Goal: Task Accomplishment & Management: Contribute content

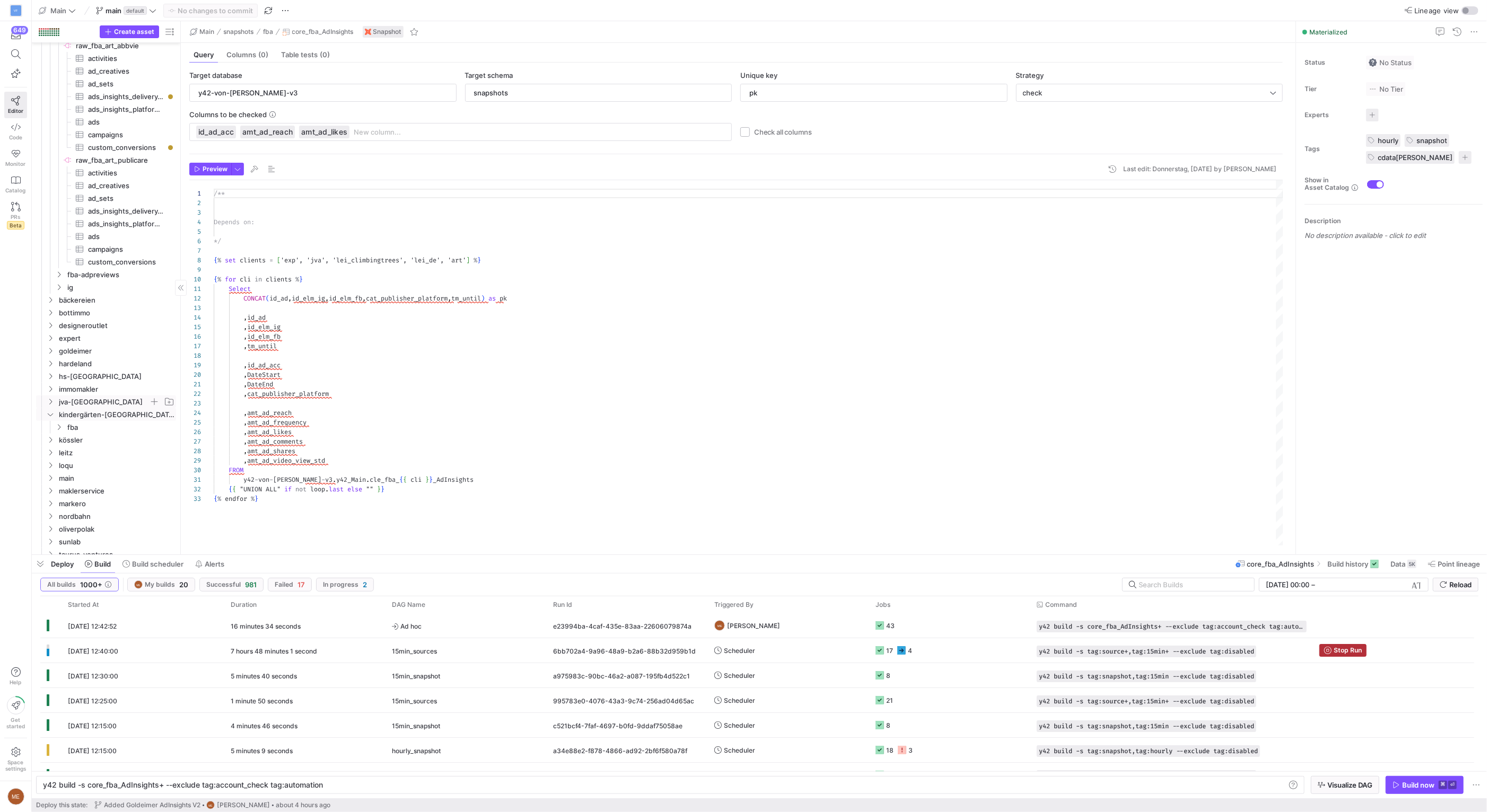
scroll to position [177, 0]
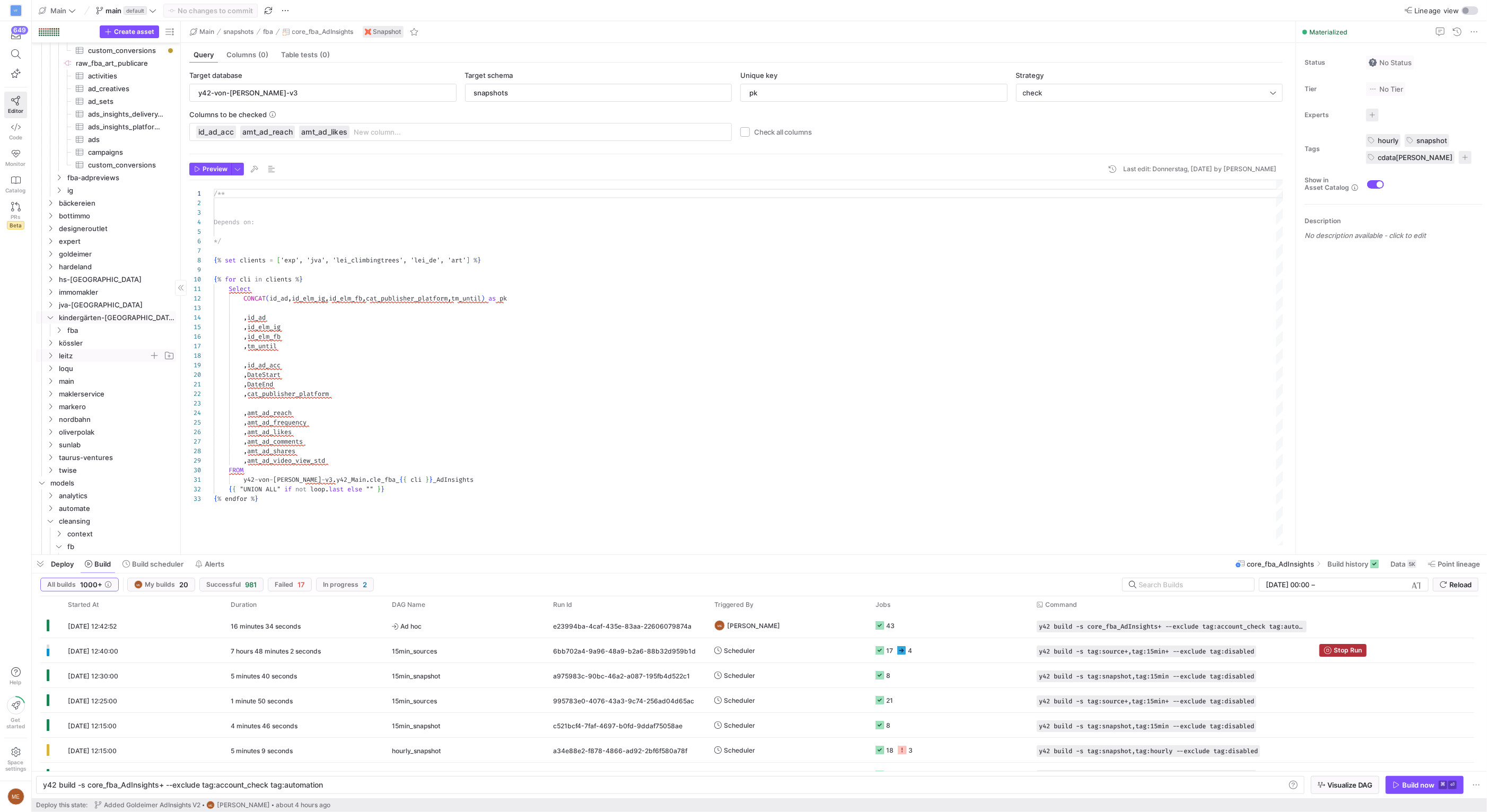
click at [87, 350] on span "leitz" at bounding box center [104, 356] width 90 height 12
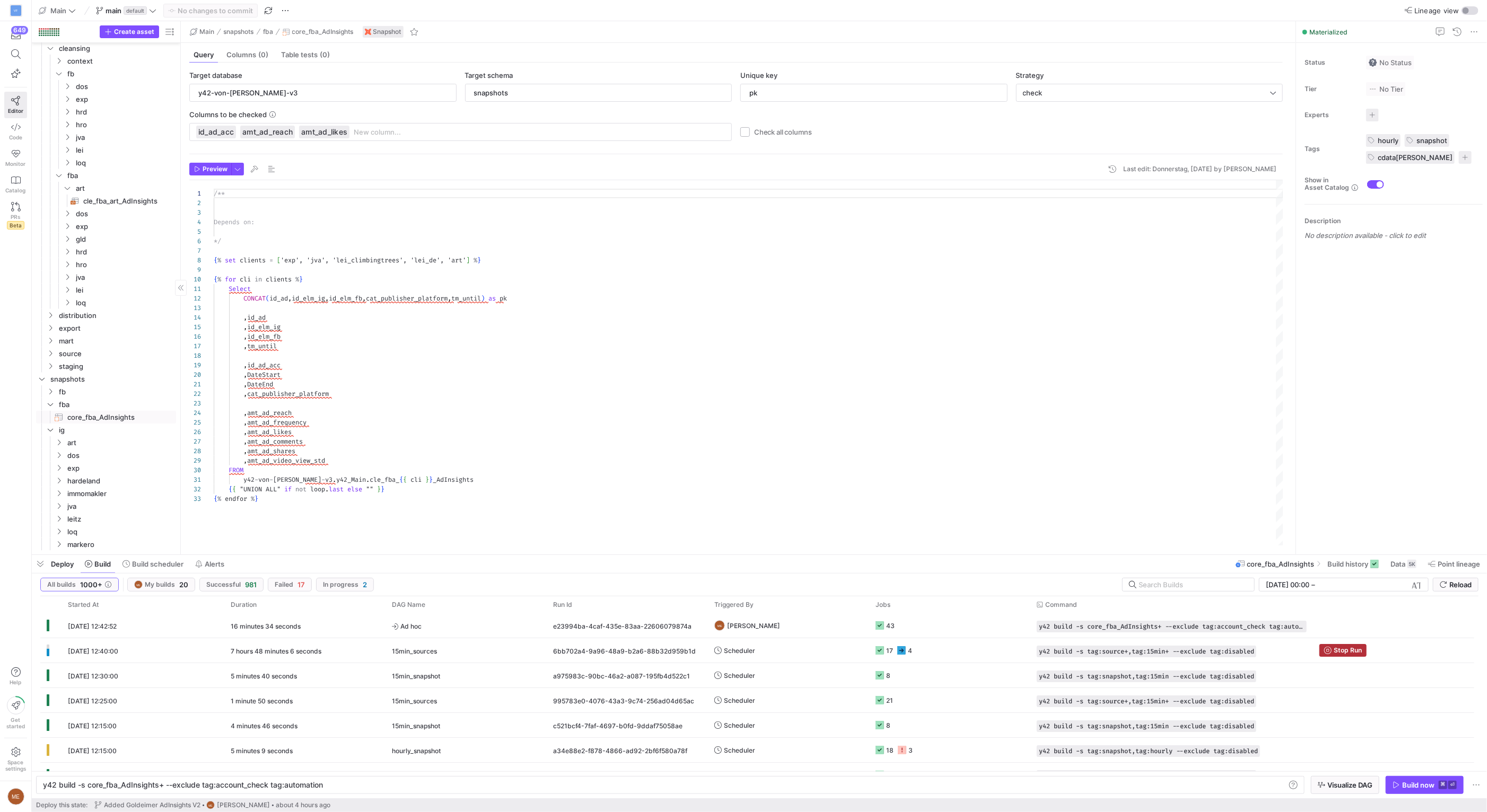
click at [92, 415] on span "core_fba_AdInsights​​​​​​​" at bounding box center [115, 417] width 96 height 12
click at [1395, 563] on span "Data" at bounding box center [1398, 564] width 15 height 9
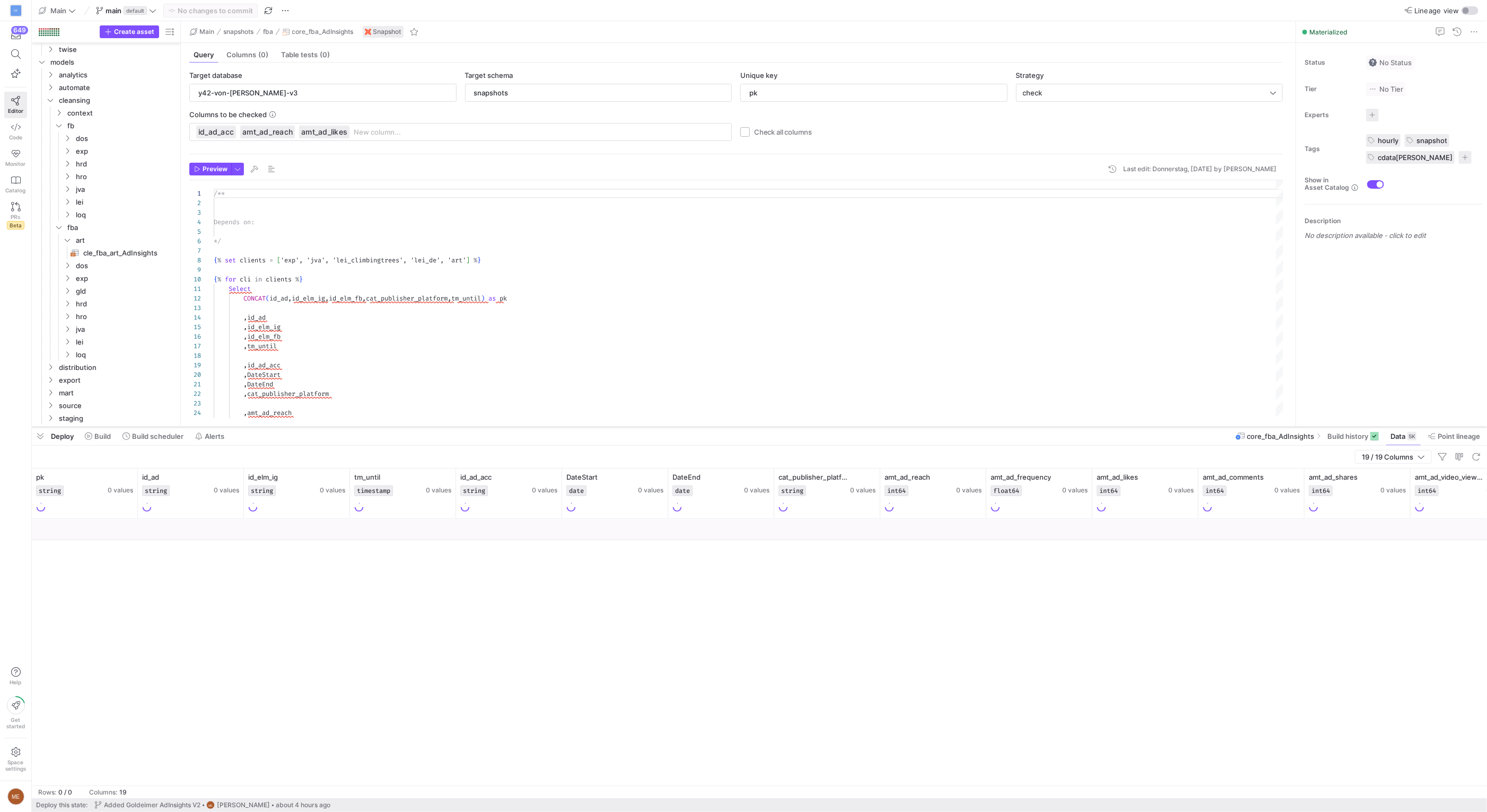
drag, startPoint x: 1100, startPoint y: 553, endPoint x: 1092, endPoint y: 425, distance: 128.2
click at [1092, 425] on div at bounding box center [759, 427] width 1455 height 4
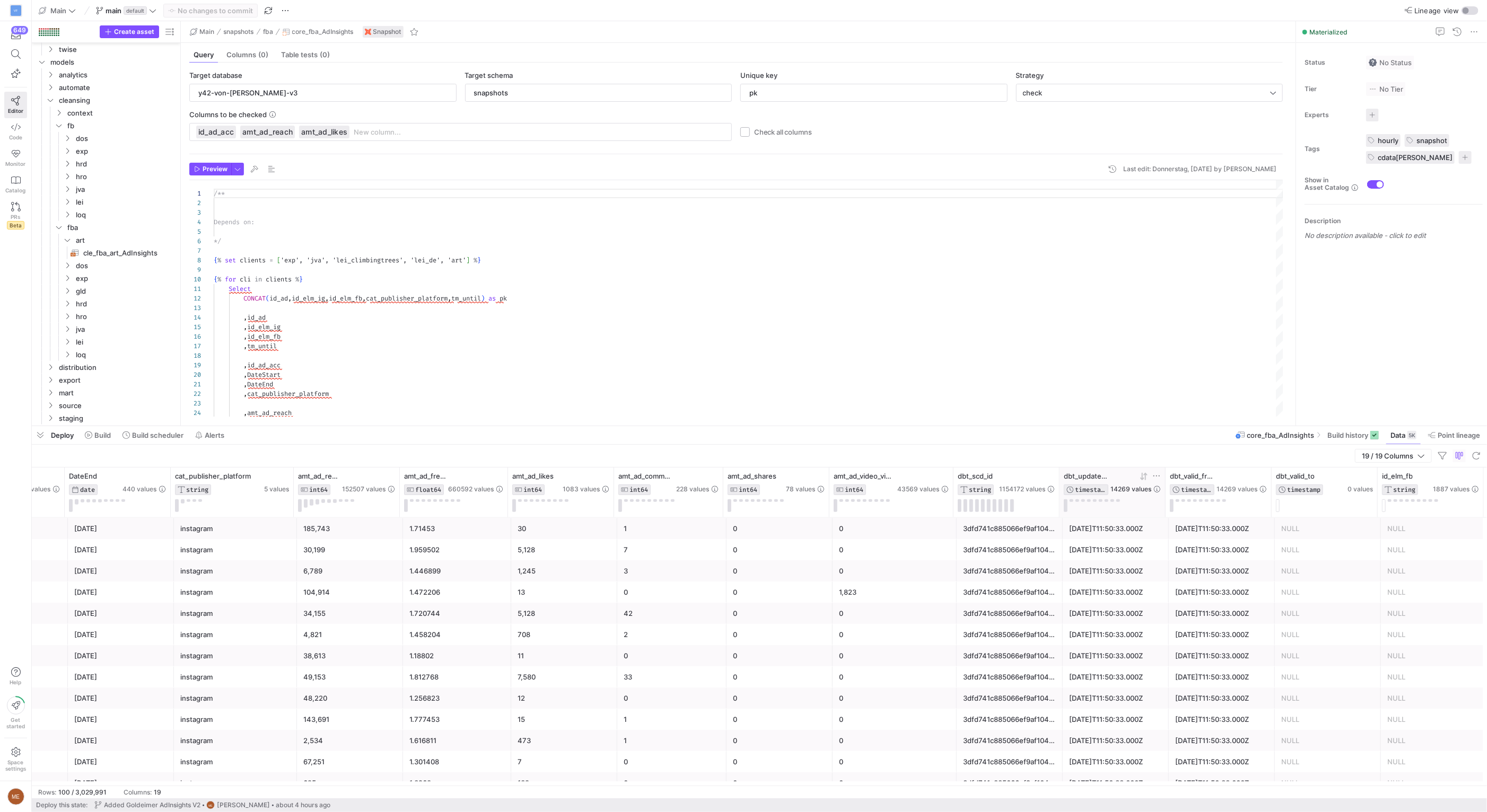
click at [1131, 488] on span "14269 values" at bounding box center [1131, 489] width 41 height 8
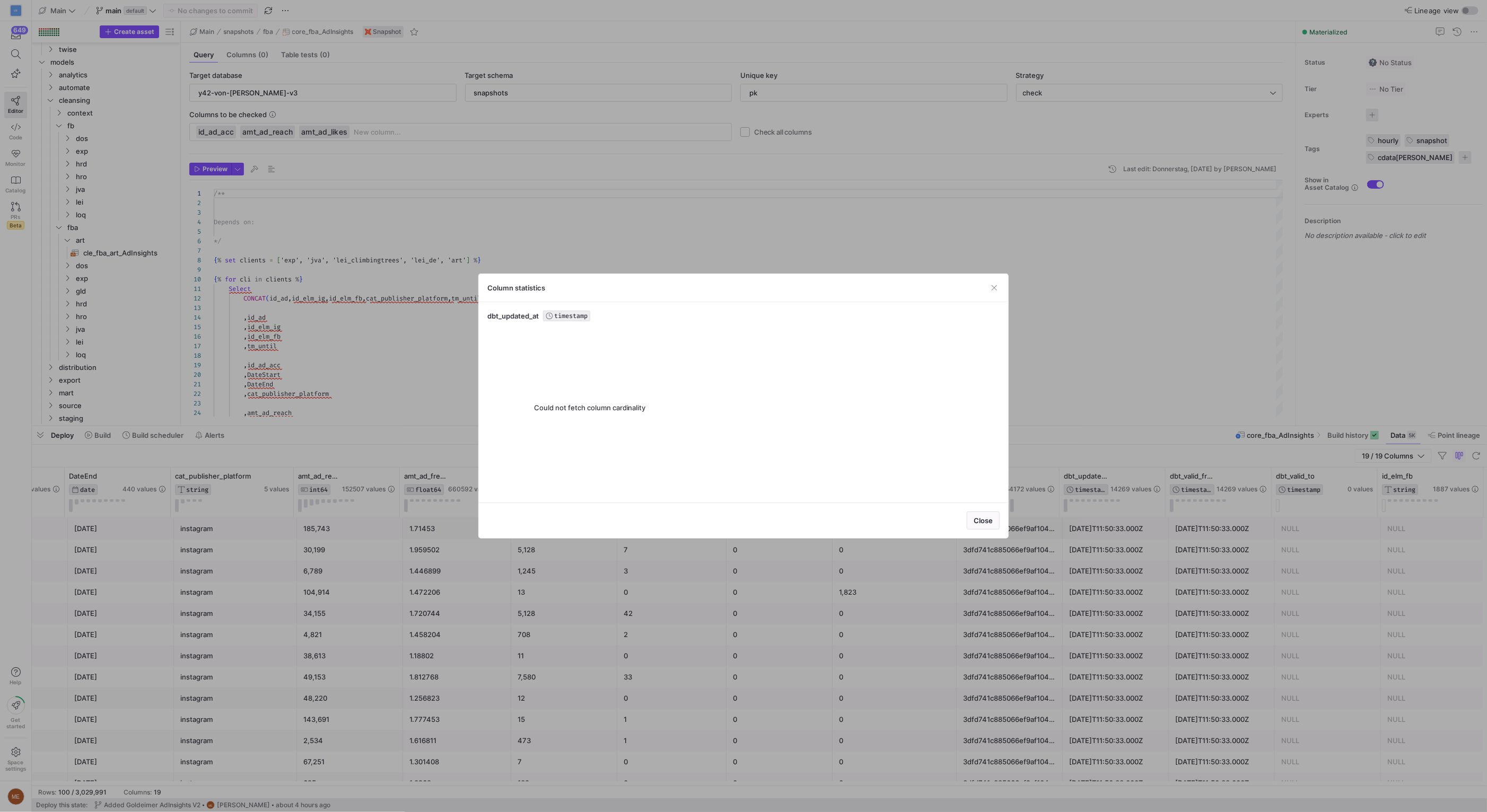
click at [1081, 476] on div at bounding box center [744, 406] width 1487 height 812
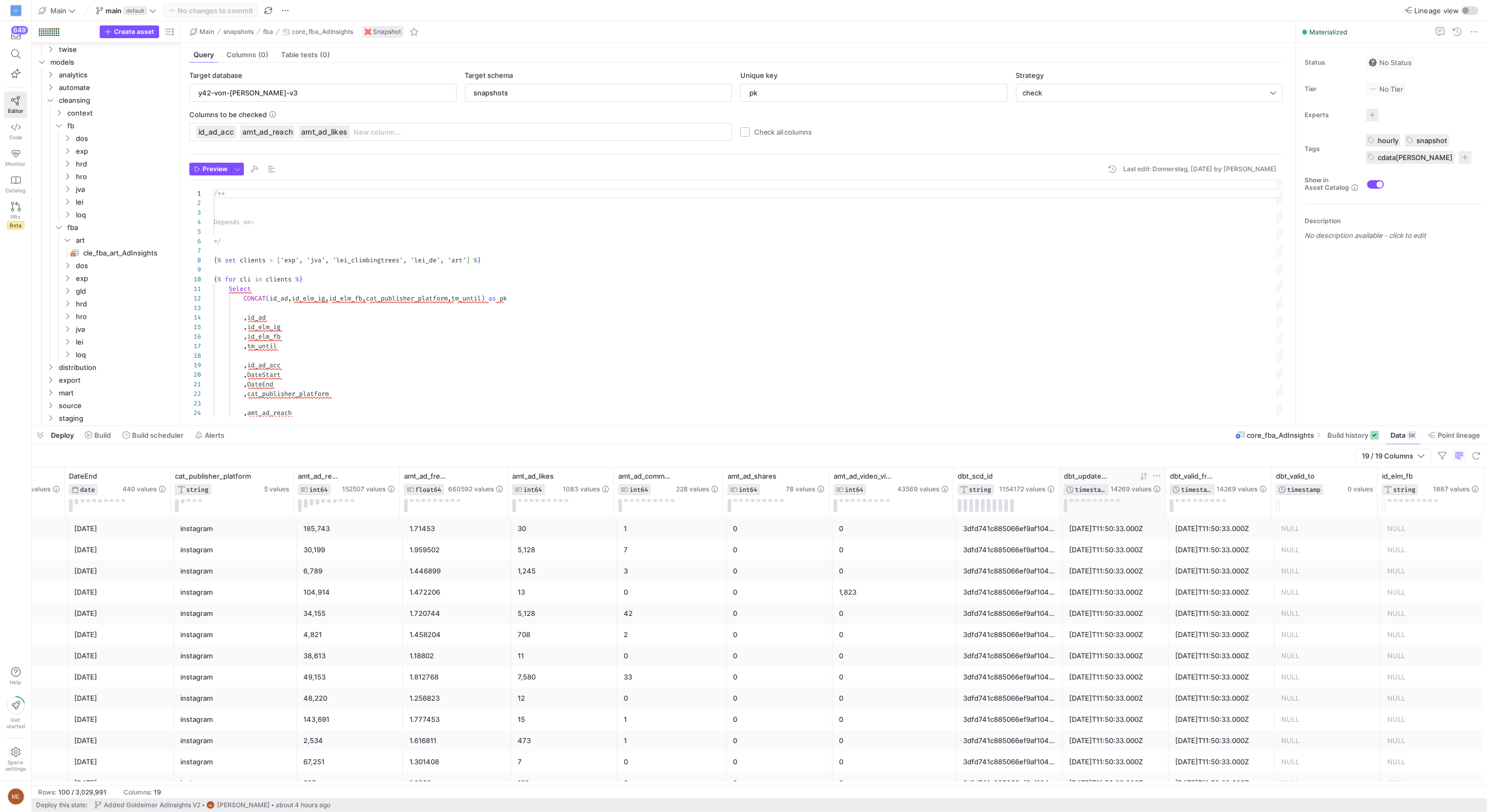
click at [1145, 476] on icon at bounding box center [1144, 477] width 9 height 9
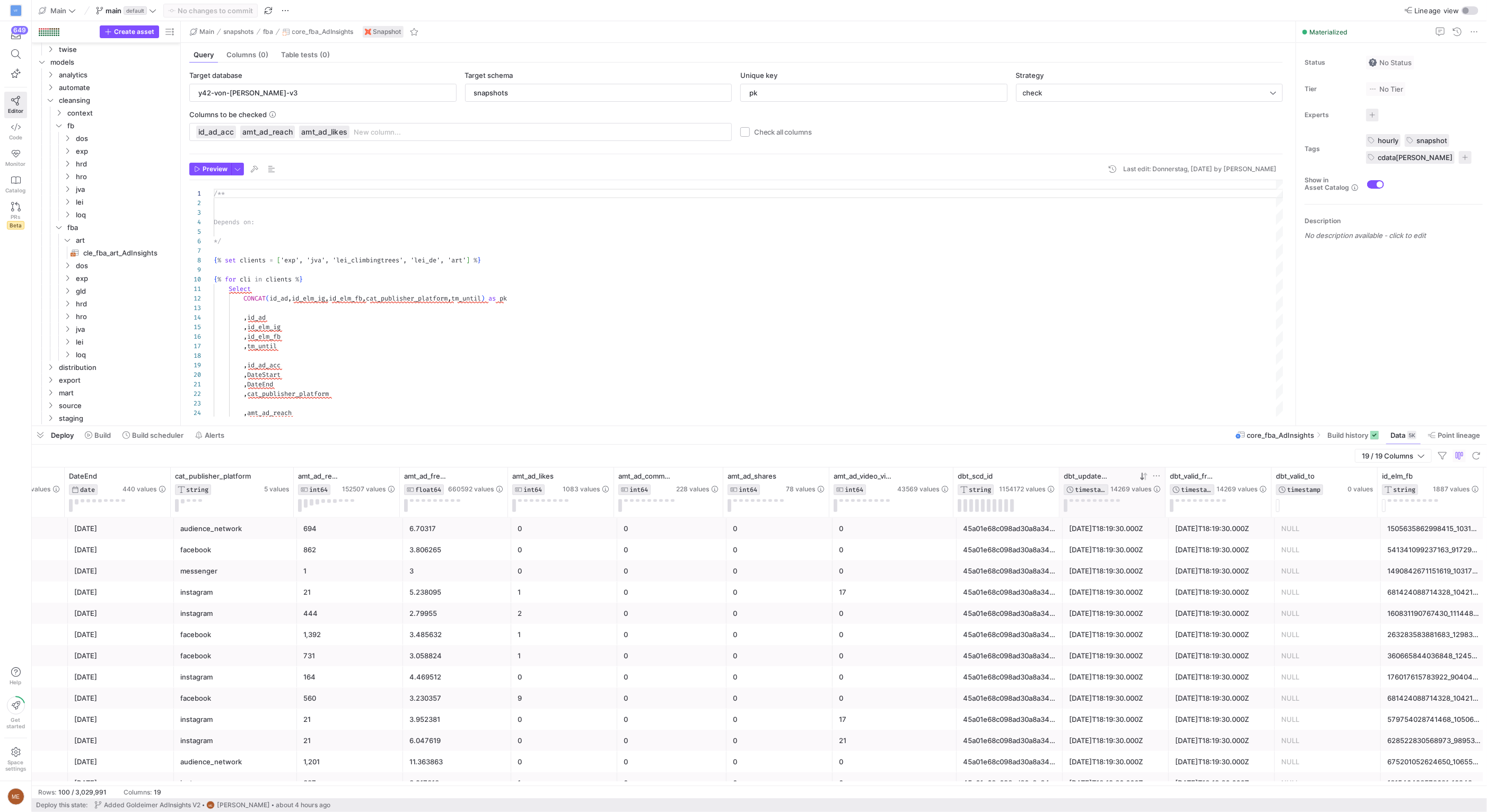
drag, startPoint x: 1131, startPoint y: 427, endPoint x: 1150, endPoint y: 579, distance: 153.2
click at [1132, 424] on div at bounding box center [759, 426] width 1455 height 4
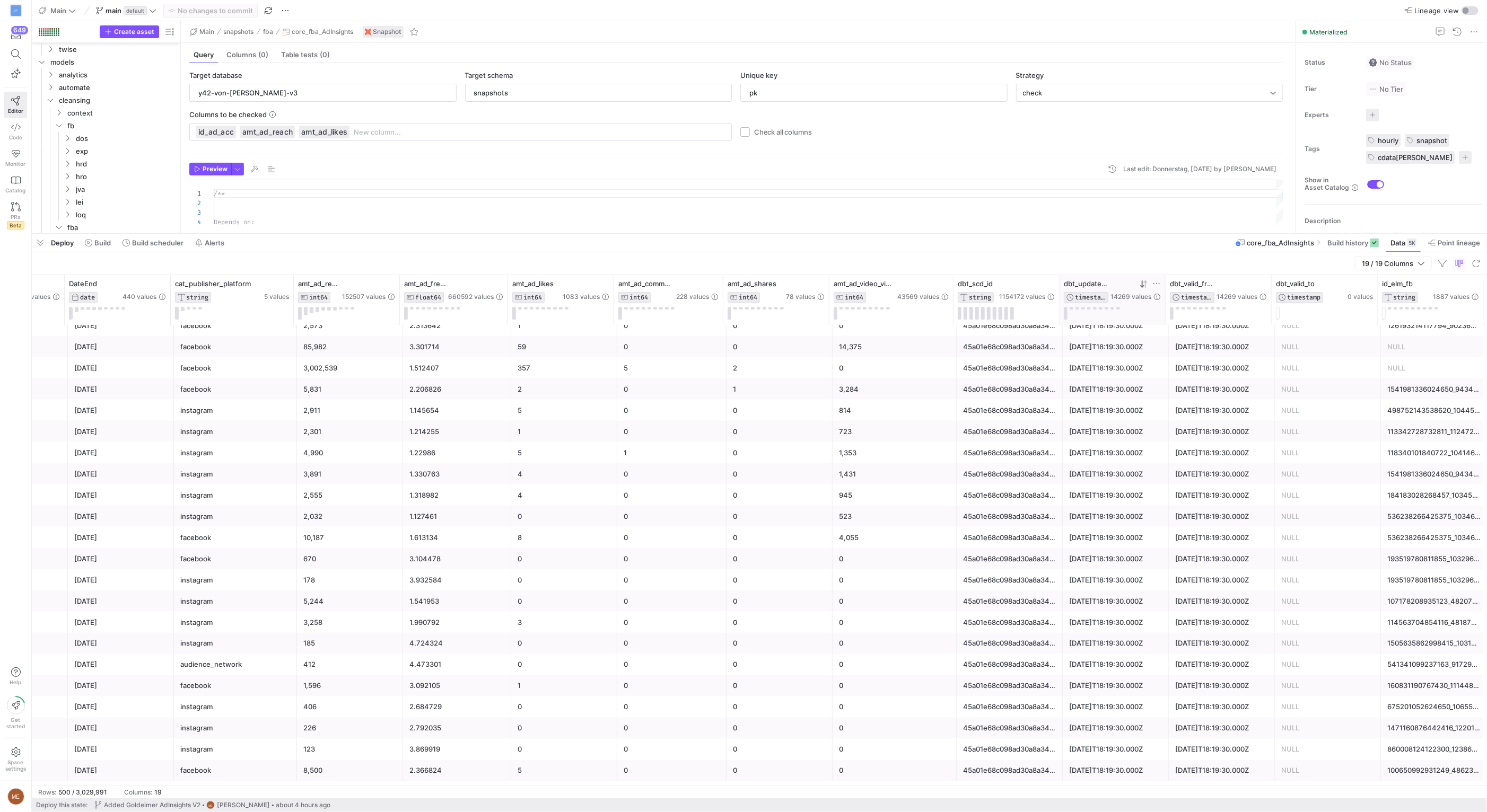
click at [1126, 668] on div "[DATE]T18:19:30.000Z" at bounding box center [1116, 665] width 94 height 21
click at [1349, 247] on span "Build history" at bounding box center [1347, 242] width 41 height 9
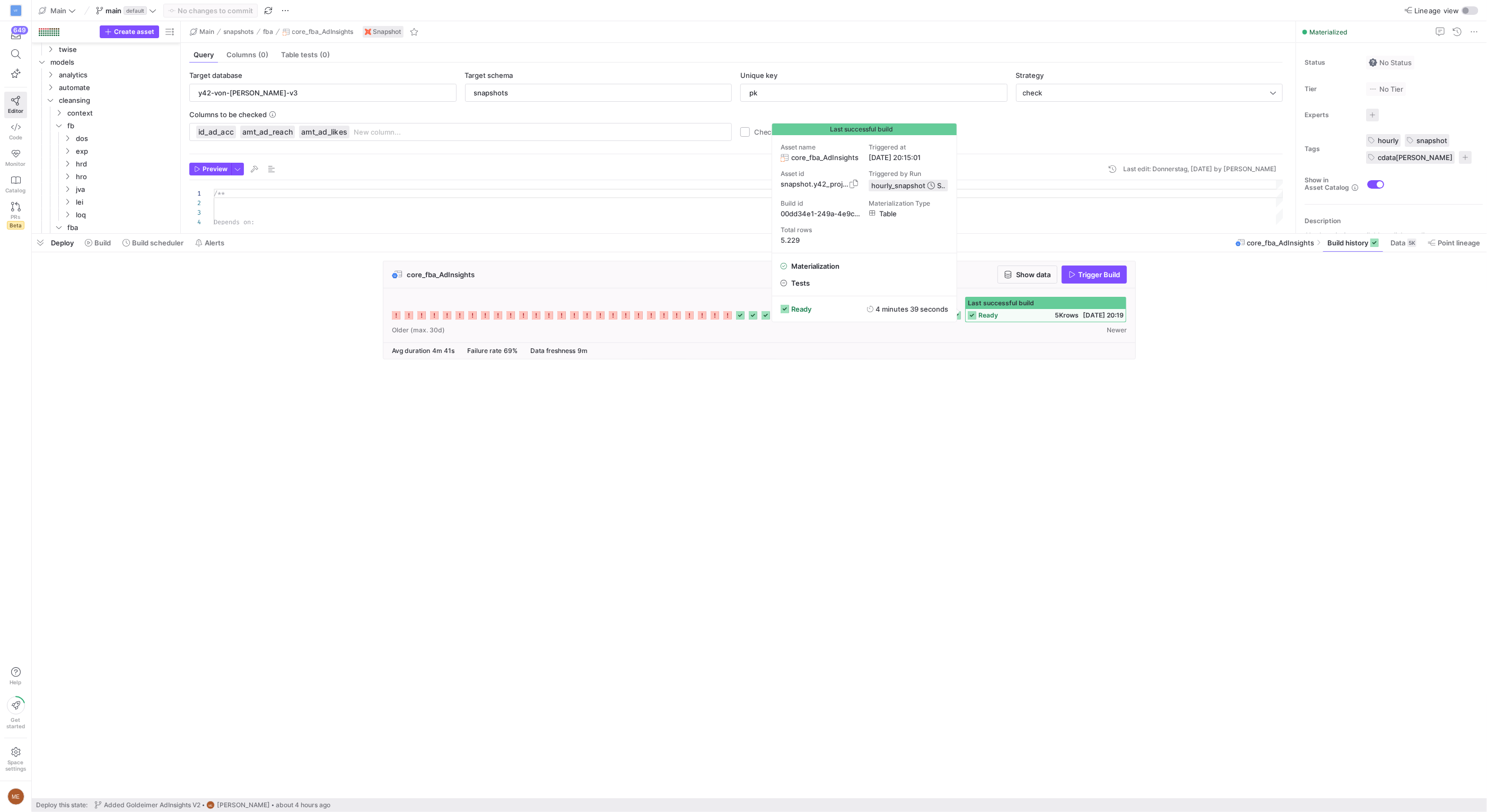
click at [799, 186] on span "snapshot.y42_project.core_fba_AdInsights" at bounding box center [816, 184] width 71 height 9
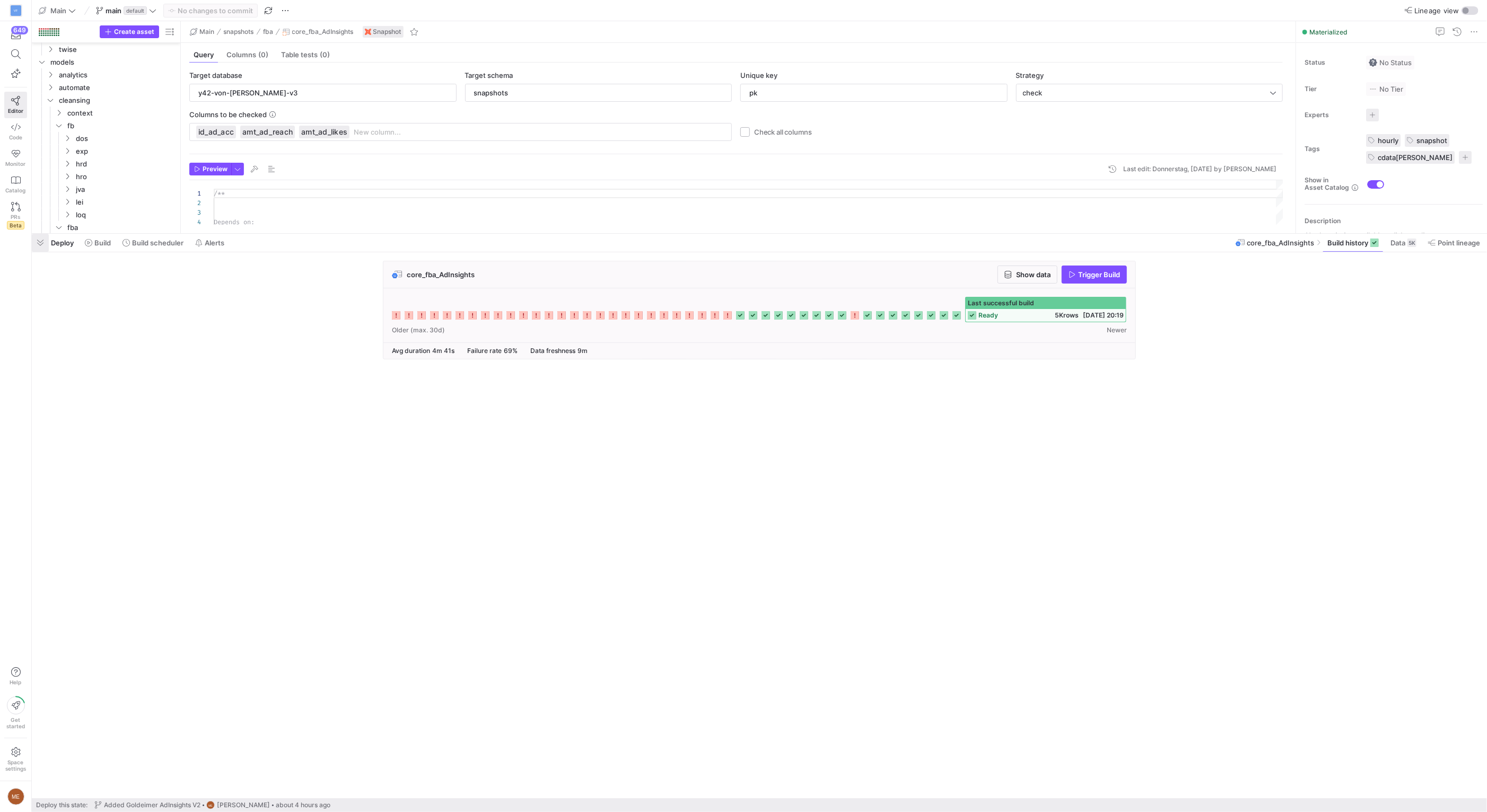
click at [41, 250] on span "button" at bounding box center [40, 242] width 17 height 18
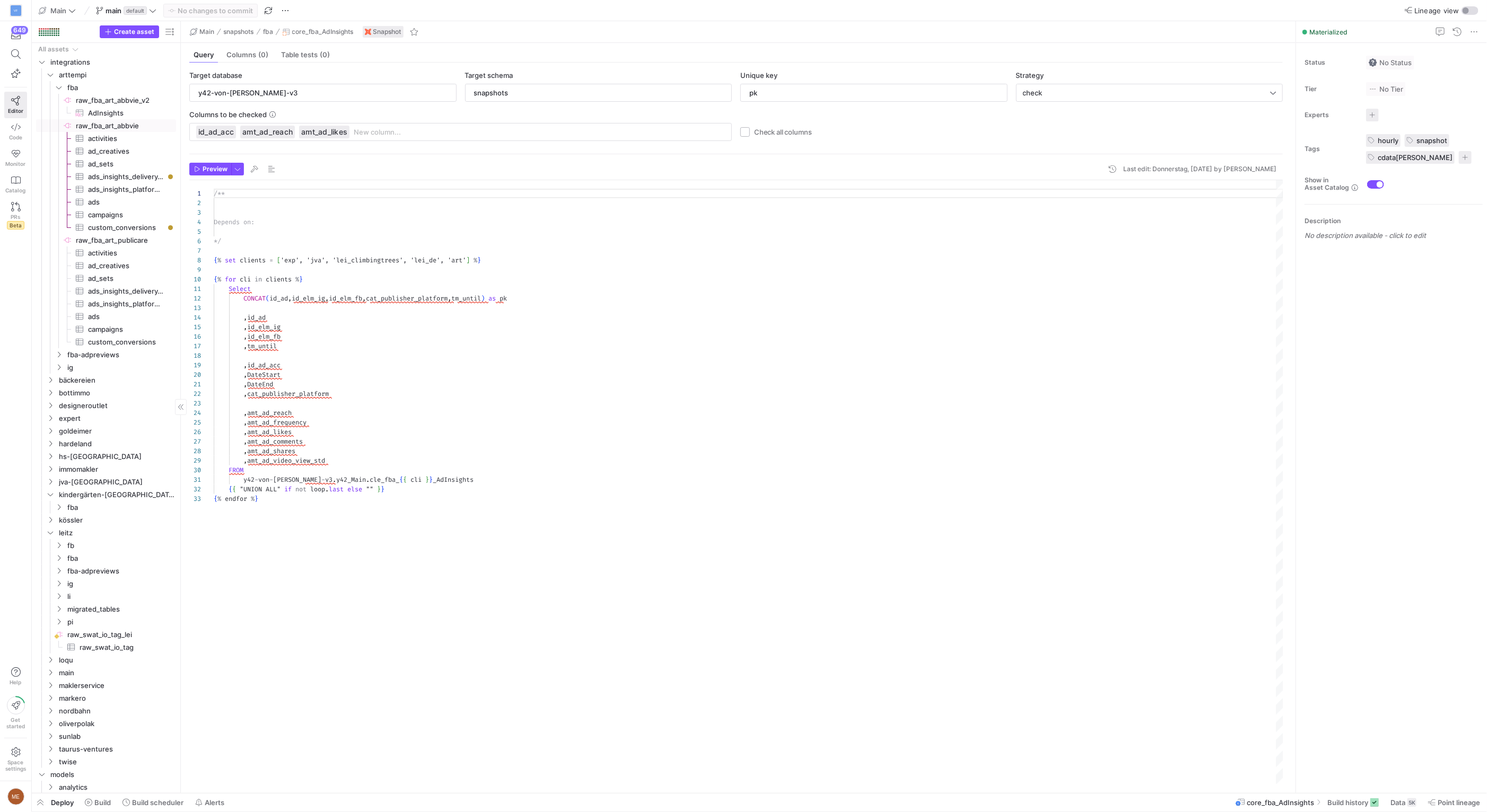
click at [97, 110] on span "AdInsights​​​​​​​​​" at bounding box center [126, 113] width 76 height 12
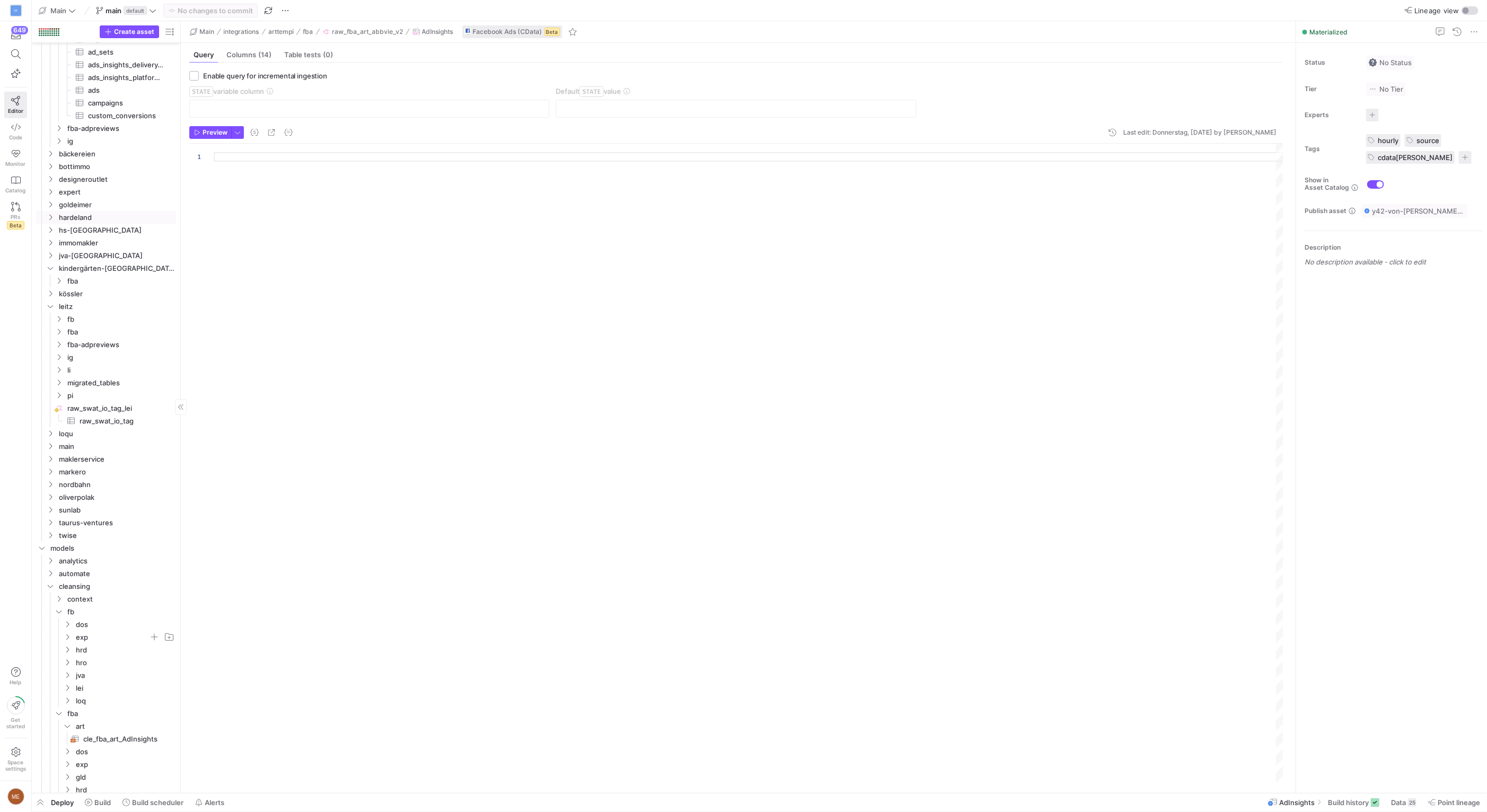
scroll to position [419, 0]
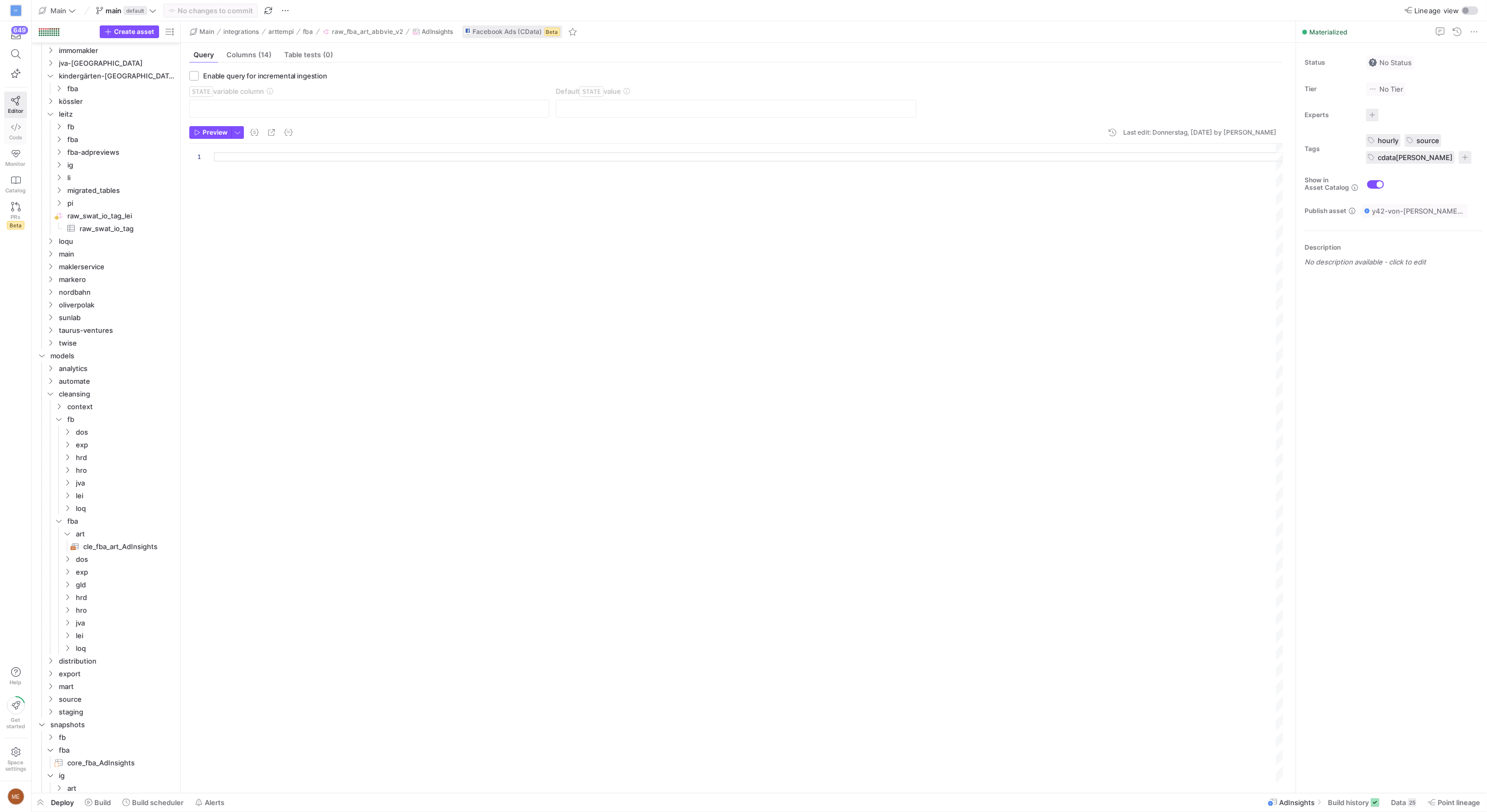
click at [15, 134] on span "Code" at bounding box center [16, 137] width 13 height 6
click at [16, 132] on icon at bounding box center [16, 127] width 10 height 10
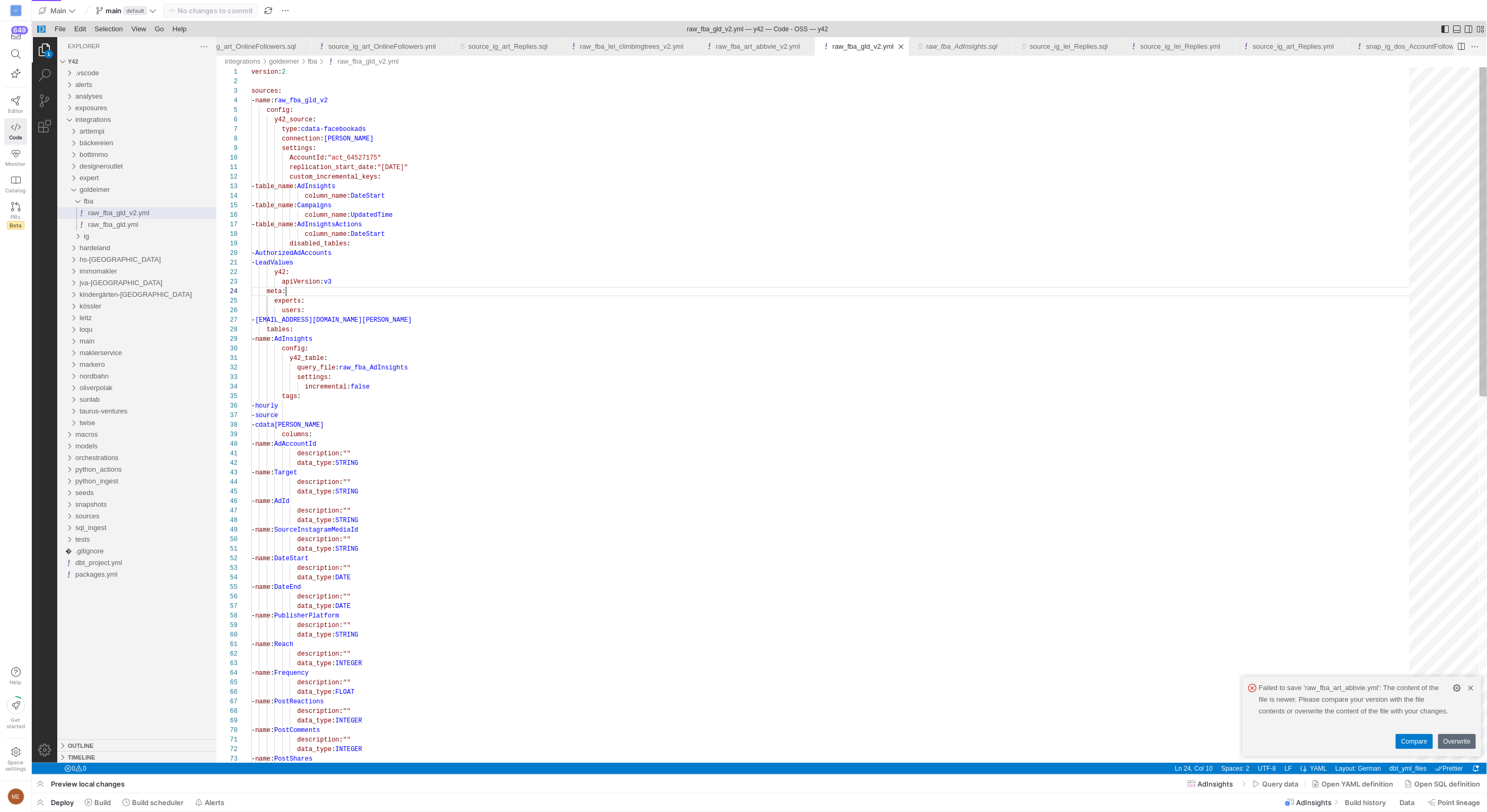
scroll to position [0, 12479]
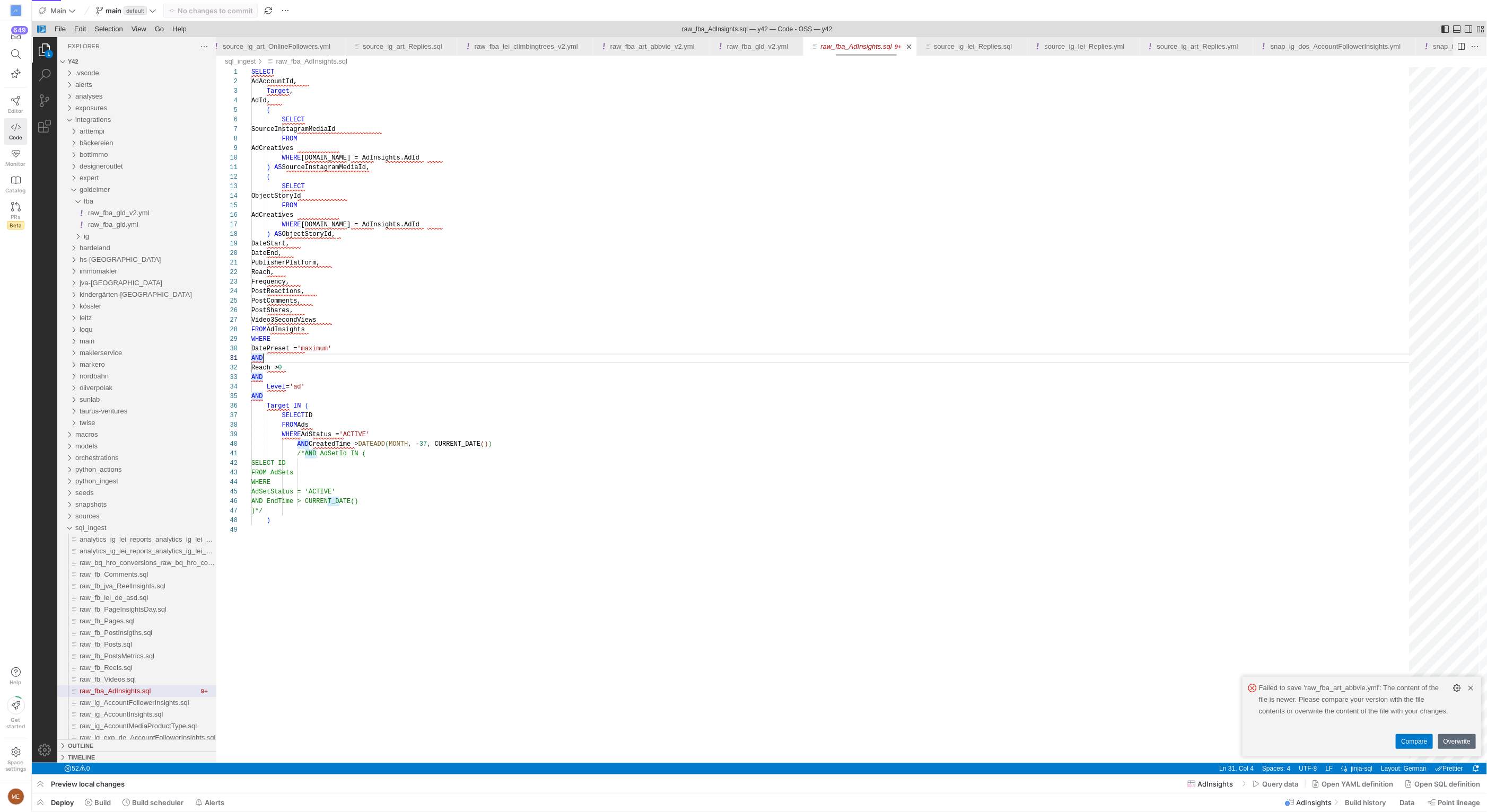
scroll to position [0, 12490]
click at [301, 485] on div "SELECT AdAccountId, Target , AdId, ( SELECT SourceInstagramMediaId FROM AdCreat…" at bounding box center [834, 644] width 1165 height 1154
click at [304, 458] on div "SELECT AdAccountId, Target , AdId, ( SELECT SourceInstagramMediaId FROM AdCreat…" at bounding box center [834, 644] width 1165 height 1154
drag, startPoint x: 316, startPoint y: 505, endPoint x: 311, endPoint y: 510, distance: 7.1
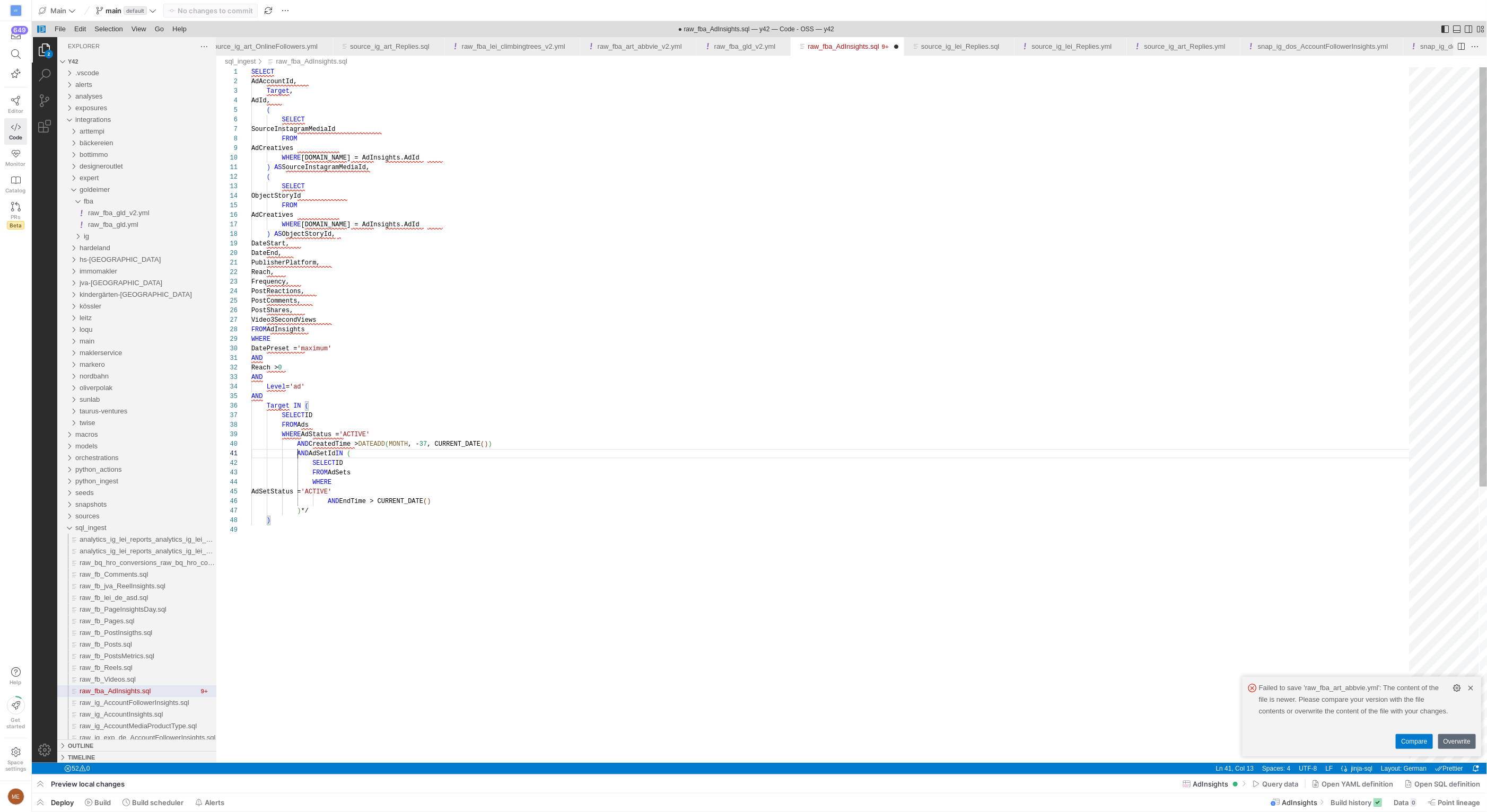
click at [316, 506] on div "SELECT AdAccountId, Target , AdId, ( SELECT SourceInstagramMediaId FROM AdCreat…" at bounding box center [834, 644] width 1165 height 1154
click at [309, 512] on div "SELECT AdAccountId, Target , AdId, ( SELECT SourceInstagramMediaId FROM AdCreat…" at bounding box center [834, 644] width 1165 height 1154
type textarea "AND Reach > 0 AND Level = 'ad' AND Target IN ( SELECT ID FROM Ads WHERE AdStatu…"
click at [452, 382] on div "SELECT AdAccountId, Target , AdId, ( SELECT SourceInstagramMediaId FROM AdCreat…" at bounding box center [834, 644] width 1165 height 1154
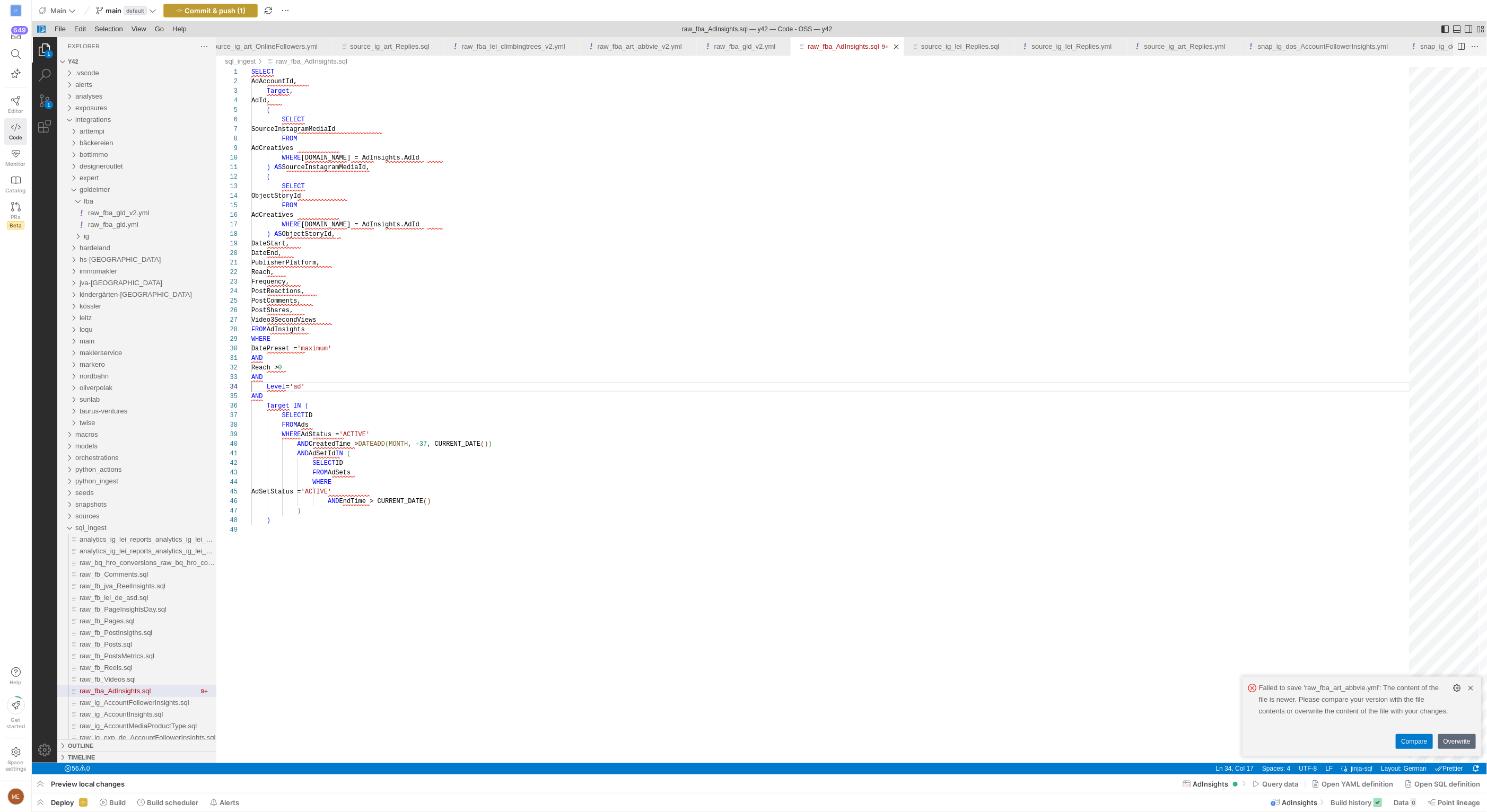
click at [236, 14] on span "Commit & push (1)" at bounding box center [216, 10] width 61 height 9
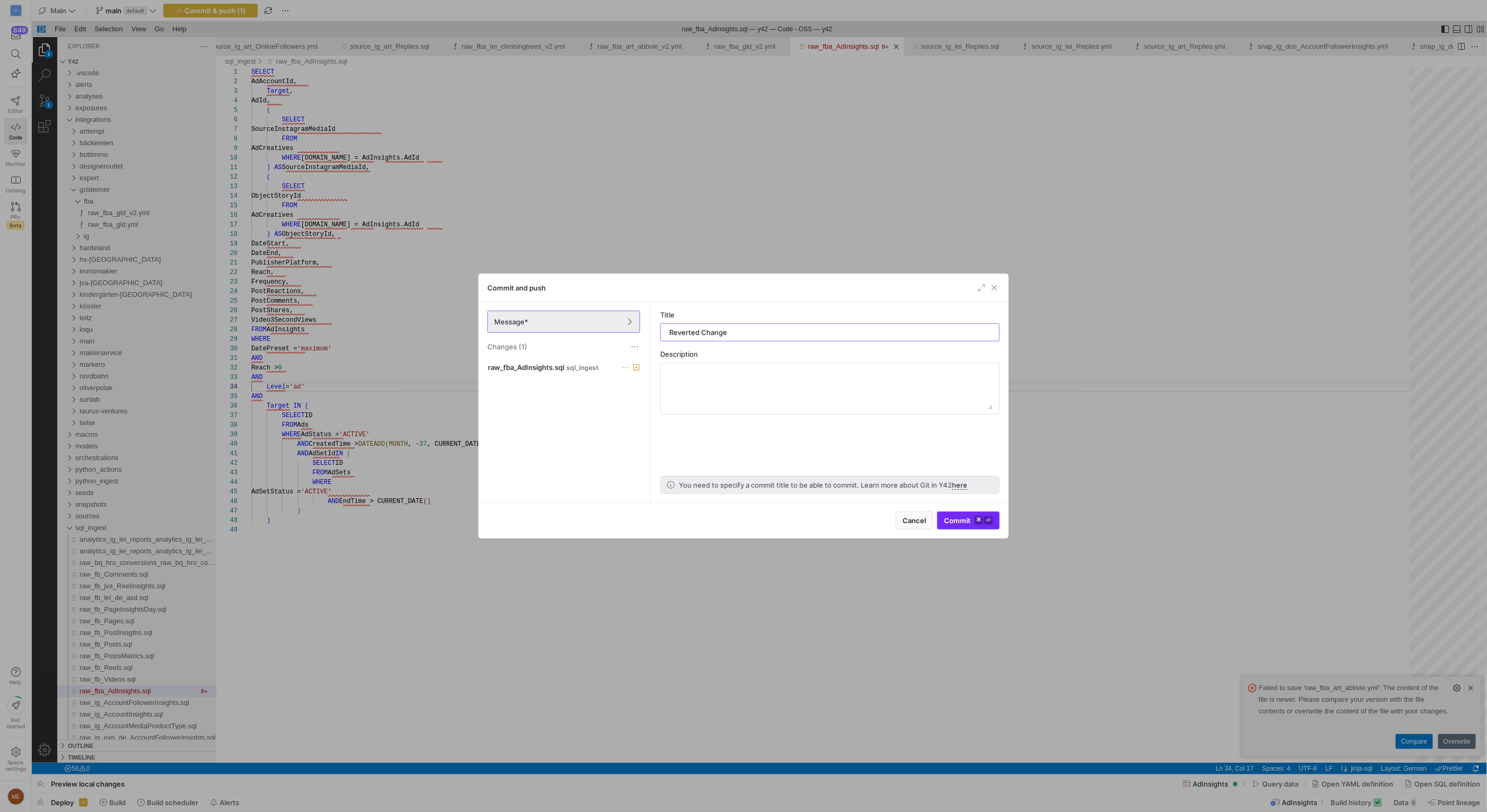
type input "Reverted Change"
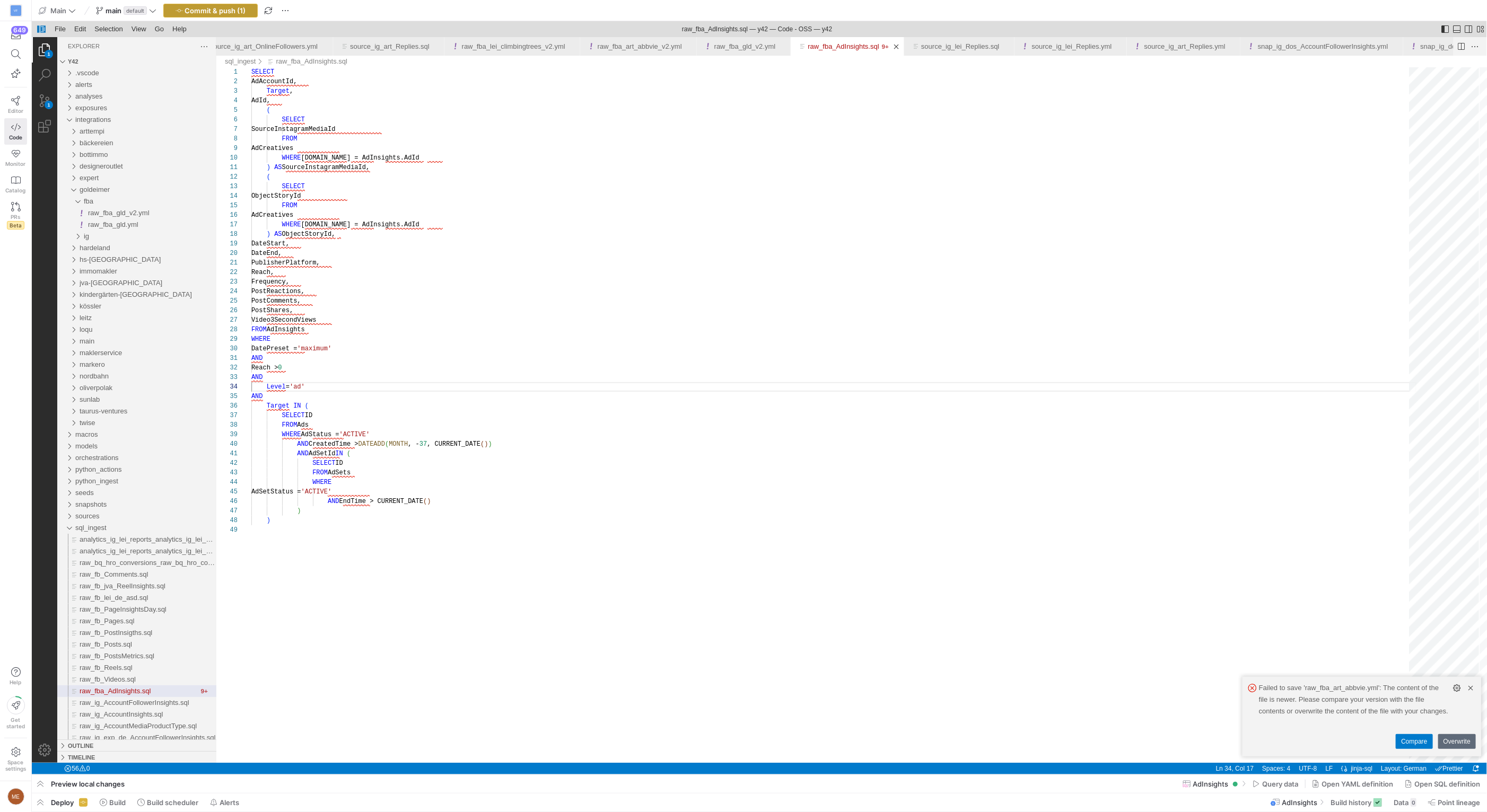
click at [238, 16] on span "button" at bounding box center [211, 10] width 94 height 13
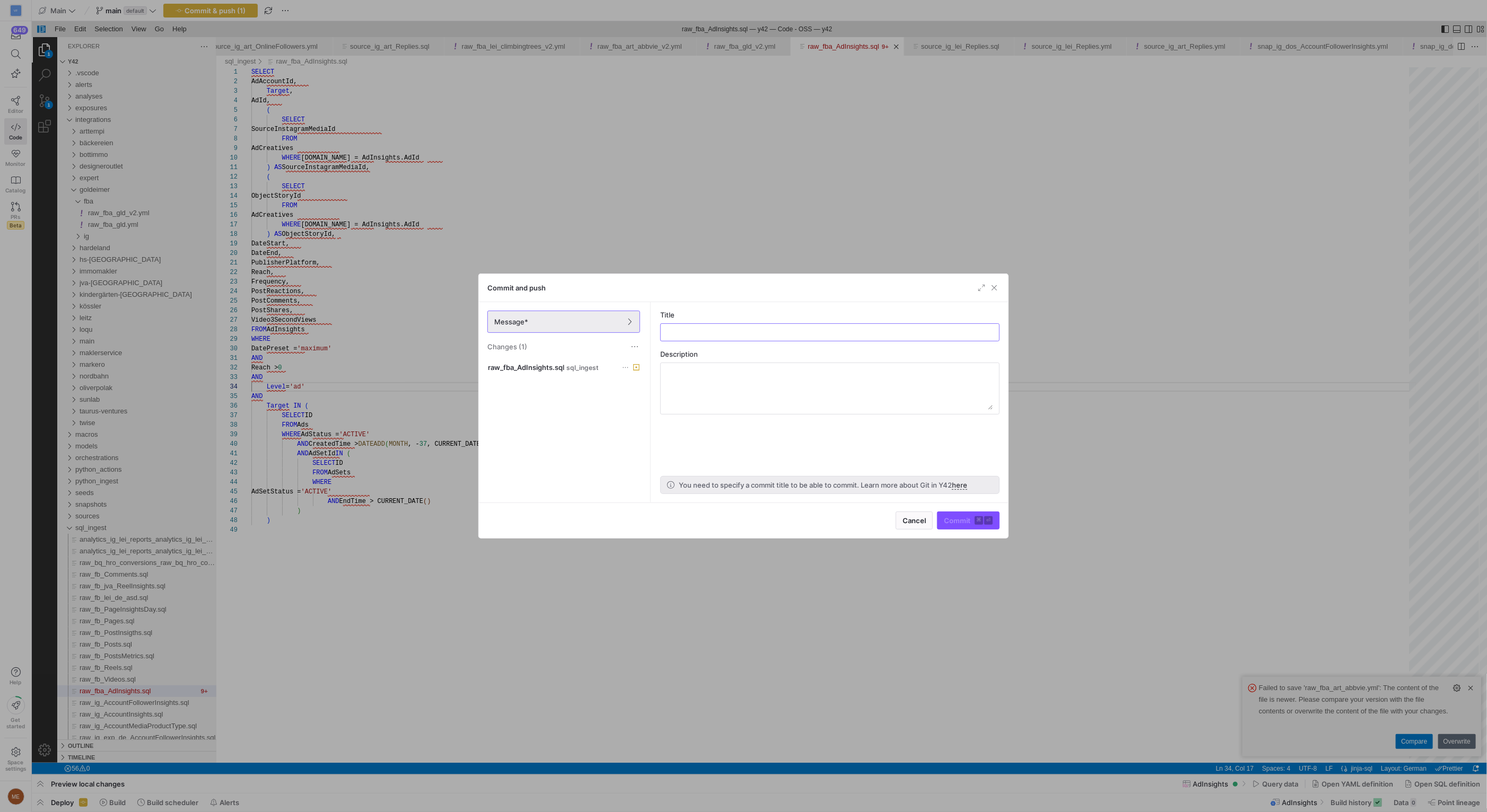
type input "C"
type input "Reverted Change"
click at [533, 29] on textarea at bounding box center [481, 25] width 103 height 8
click at [533, 29] on textarea "Query worked before" at bounding box center [481, 25] width 103 height 8
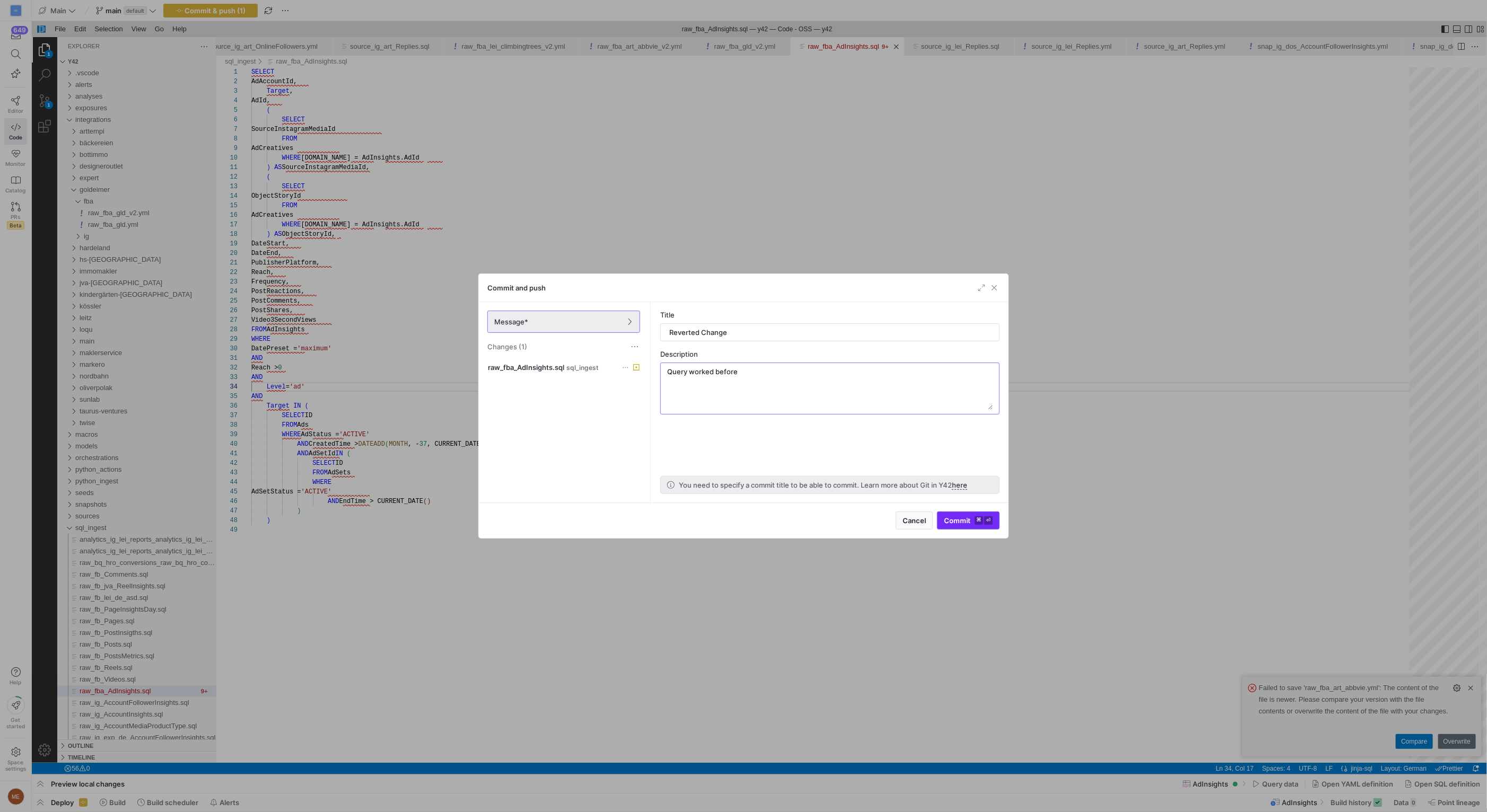
type textarea "Query worked before"
click at [759, 31] on span "Commit ⌘ ⏎" at bounding box center [751, 25] width 15 height 10
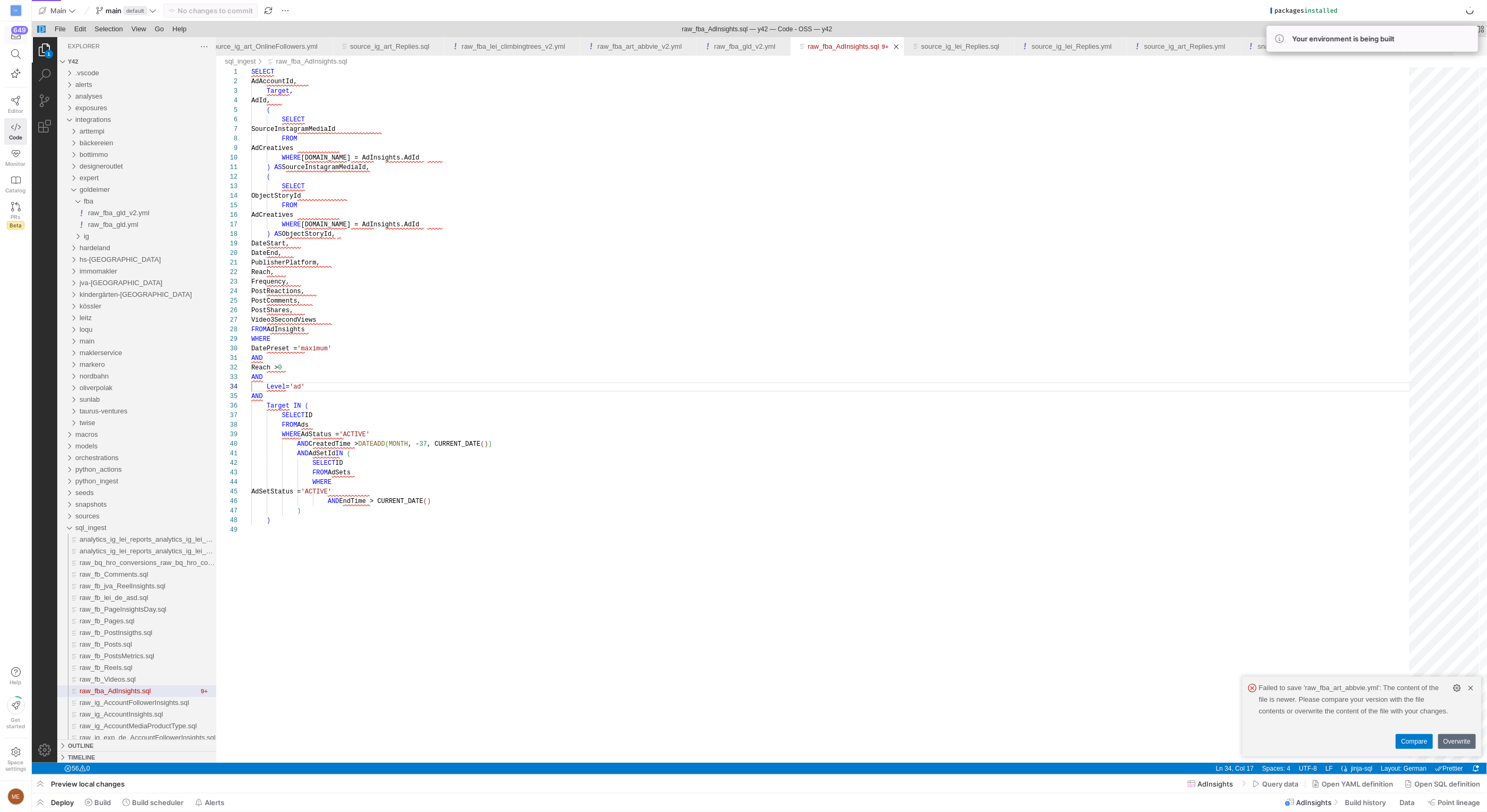
click at [15, 32] on div "649" at bounding box center [19, 30] width 17 height 9
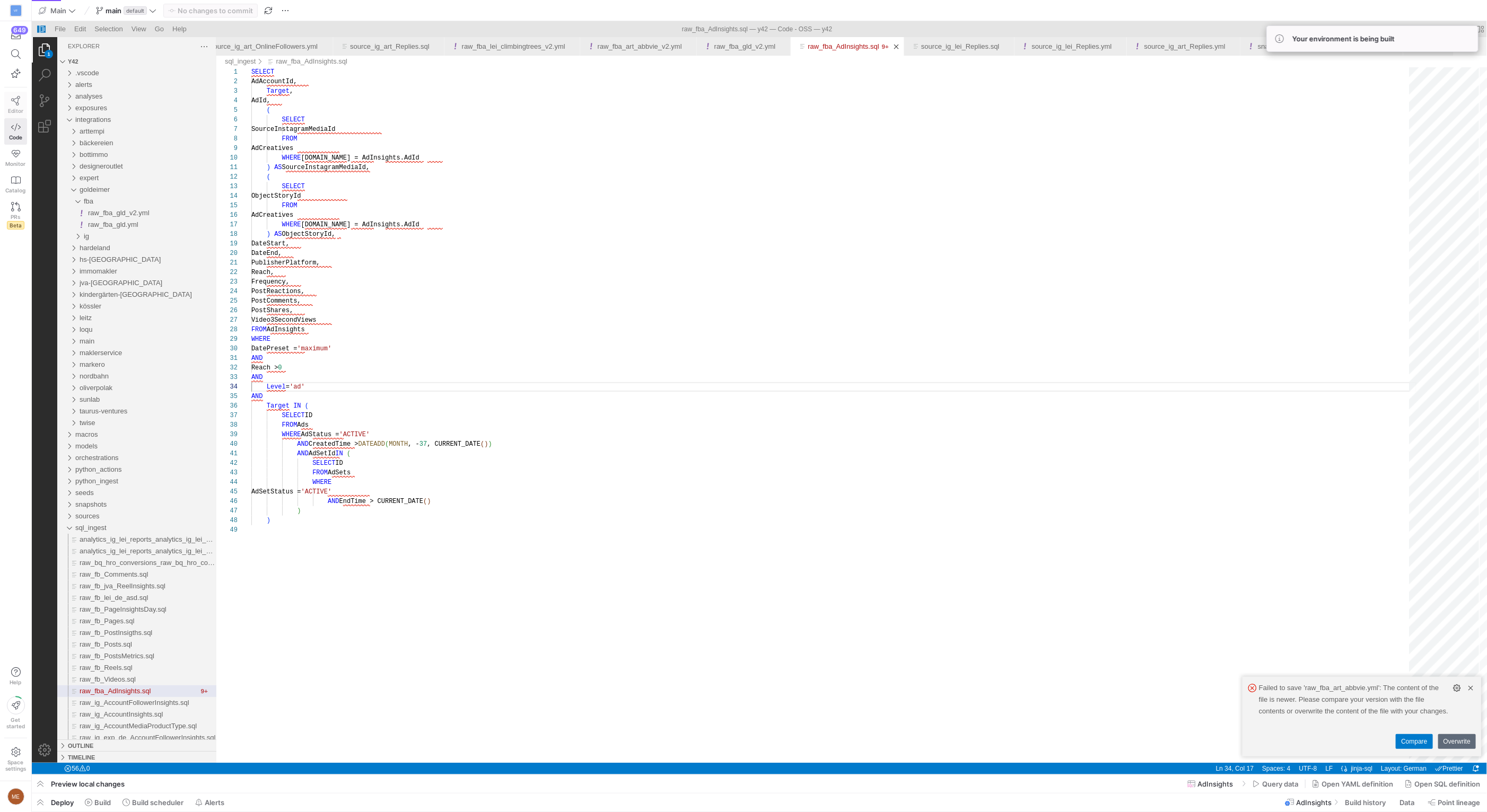
click at [5, 107] on link "Editor" at bounding box center [16, 105] width 23 height 27
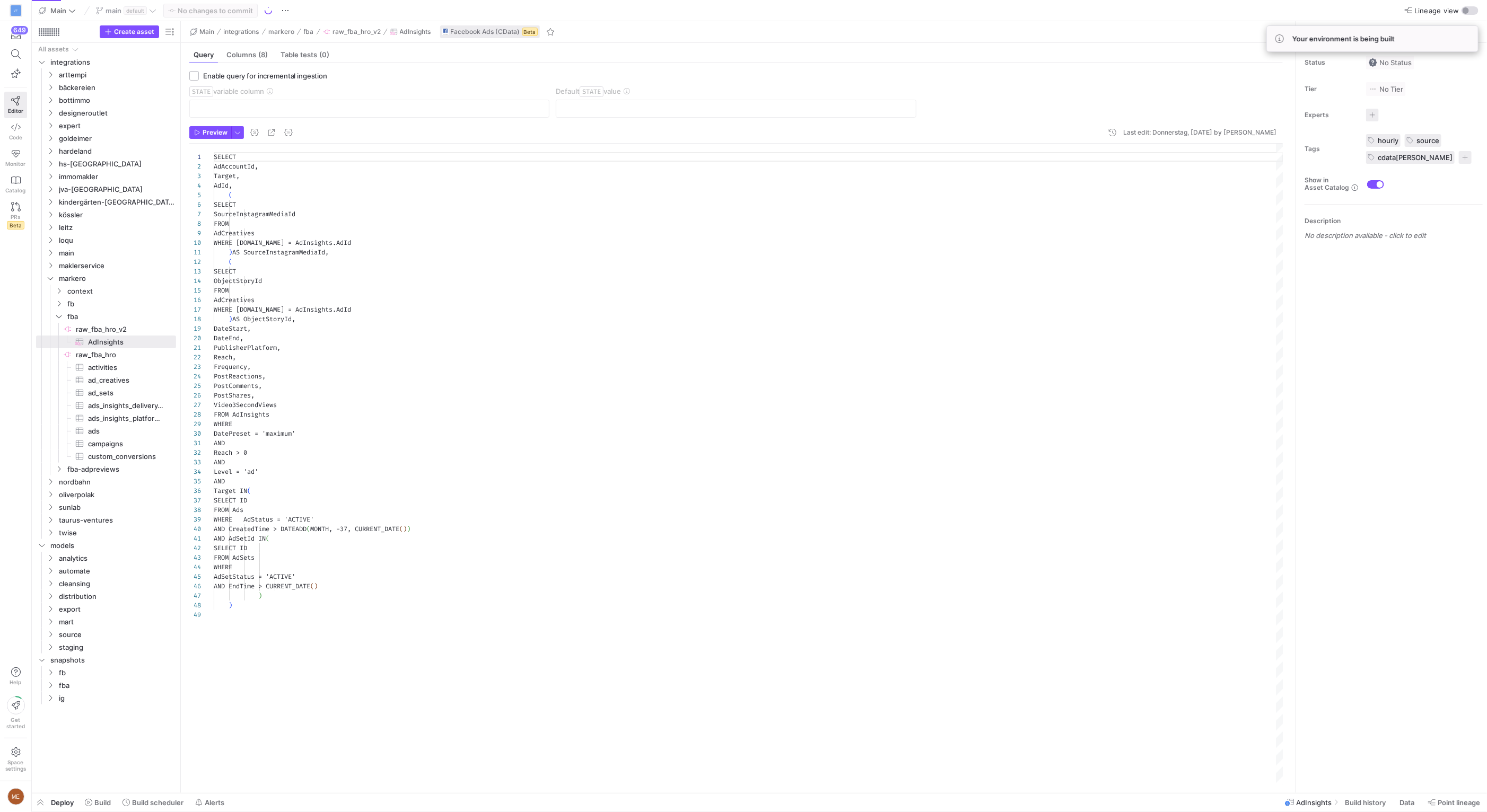
scroll to position [95, 0]
